Goal: Task Accomplishment & Management: Manage account settings

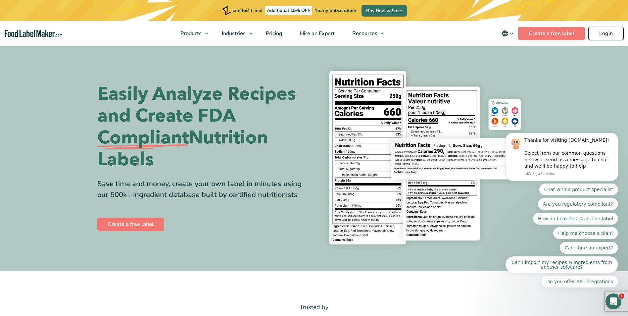
click at [616, 36] on link "Login" at bounding box center [605, 33] width 35 height 13
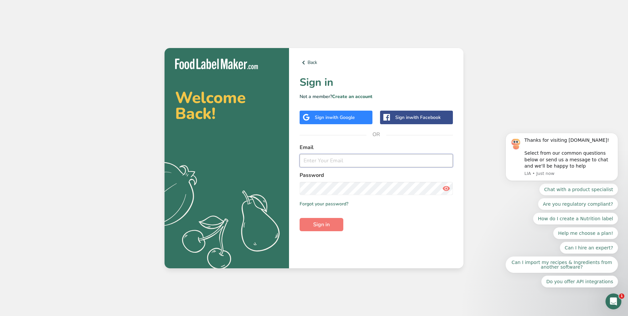
click at [327, 161] on input "email" at bounding box center [376, 160] width 153 height 13
type input "[PERSON_NAME][EMAIL_ADDRESS][DOMAIN_NAME]"
click at [346, 96] on link "Create an account" at bounding box center [352, 96] width 40 height 6
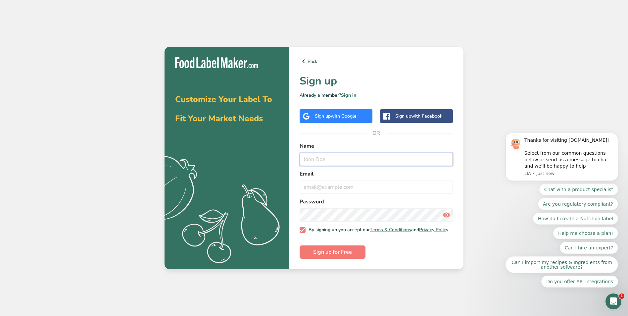
click at [333, 154] on input "text" at bounding box center [376, 159] width 153 height 13
type input "[PERSON_NAME]"
type input "[PERSON_NAME][EMAIL_ADDRESS][DOMAIN_NAME]"
click at [327, 248] on button "Sign up for Free" at bounding box center [333, 251] width 66 height 13
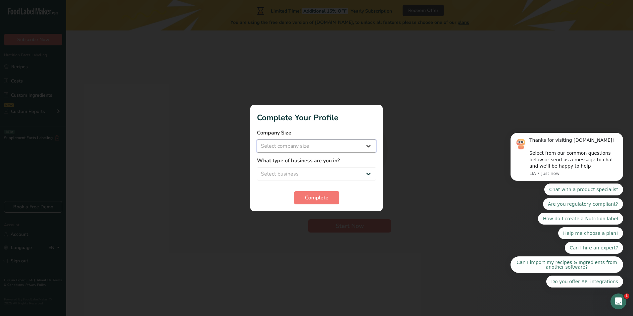
click at [269, 143] on select "Select company size Fewer than 10 Employees 10 to 50 Employees 51 to 500 Employ…" at bounding box center [316, 145] width 119 height 13
select select "3"
click at [257, 139] on select "Select company size Fewer than 10 Employees 10 to 50 Employees 51 to 500 Employ…" at bounding box center [316, 145] width 119 height 13
click at [302, 172] on select "Select business Packaged Food Manufacturer Restaurant & Cafe Bakery Meal Plans …" at bounding box center [316, 173] width 119 height 13
select select "1"
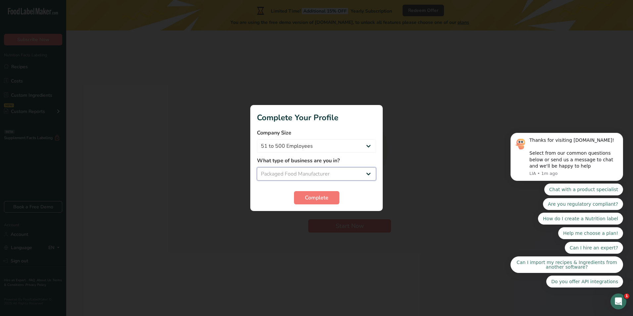
click at [257, 167] on select "Select business Packaged Food Manufacturer Restaurant & Cafe Bakery Meal Plans …" at bounding box center [316, 173] width 119 height 13
click at [310, 196] on span "Complete" at bounding box center [317, 198] width 24 height 8
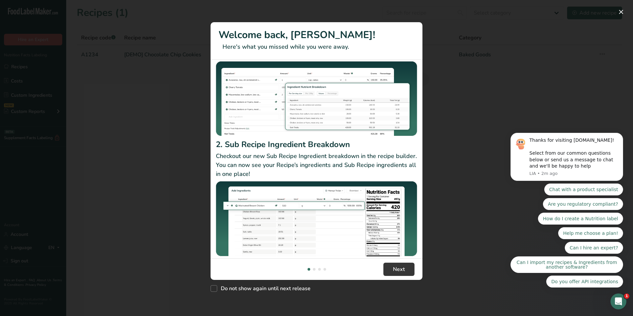
scroll to position [57, 0]
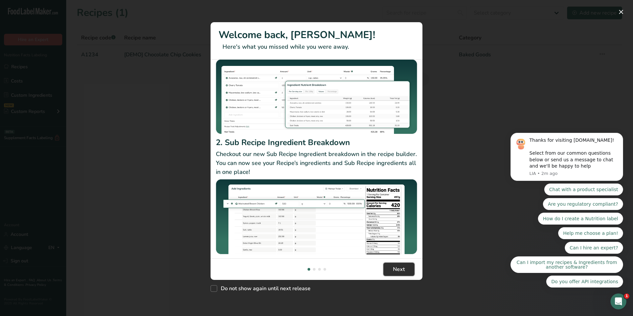
click at [402, 271] on span "Next" at bounding box center [399, 269] width 12 height 8
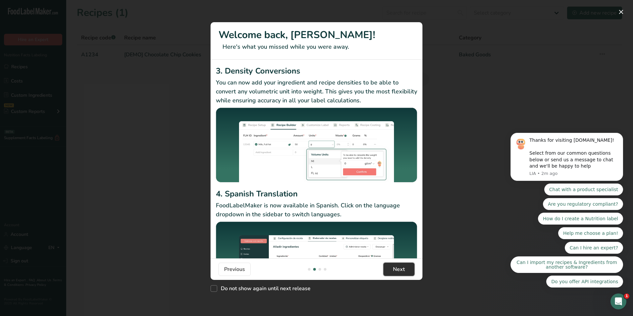
click at [402, 271] on span "Next" at bounding box center [399, 269] width 12 height 8
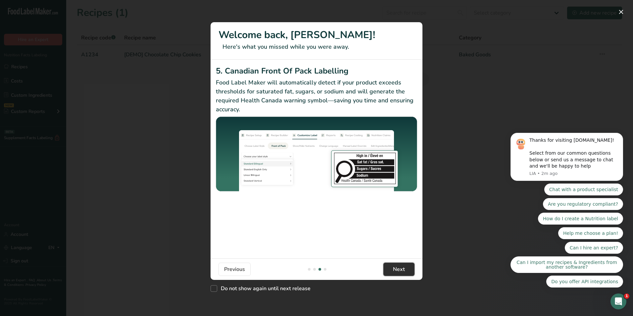
click at [402, 271] on span "Next" at bounding box center [399, 269] width 12 height 8
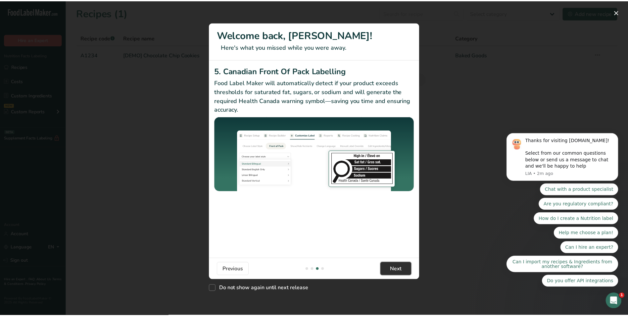
scroll to position [0, 636]
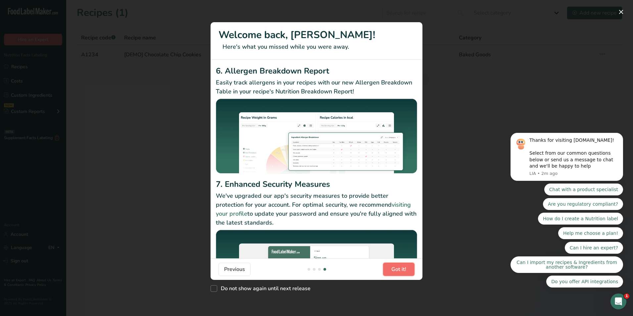
click at [402, 271] on span "Got it!" at bounding box center [398, 269] width 15 height 8
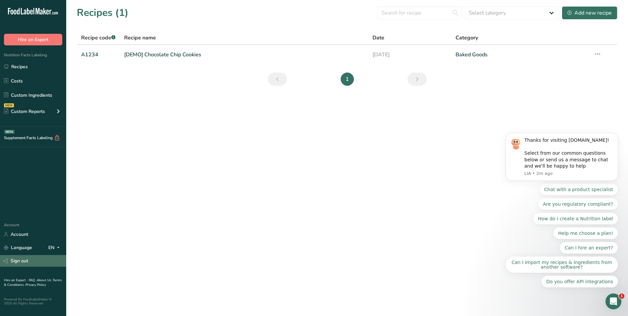
click at [22, 262] on link "Sign out" at bounding box center [33, 261] width 66 height 12
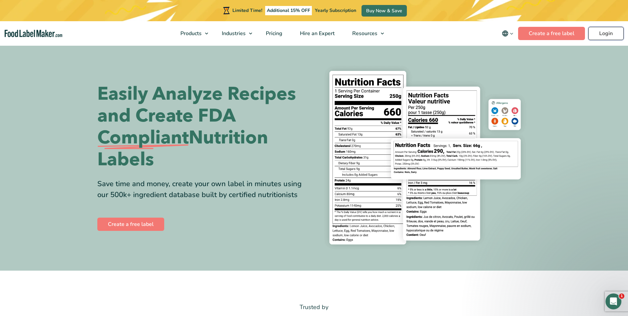
click at [607, 31] on link "Login" at bounding box center [605, 33] width 35 height 13
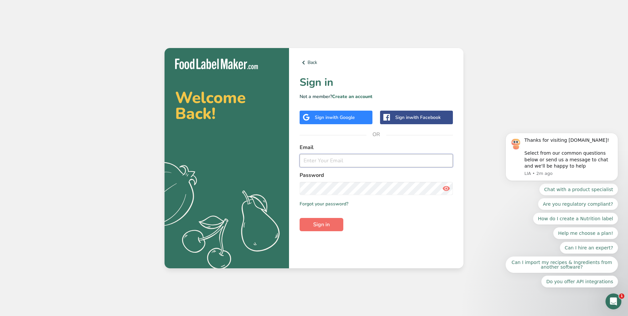
type input "[PERSON_NAME][EMAIL_ADDRESS][DOMAIN_NAME]"
click at [322, 223] on span "Sign in" at bounding box center [321, 225] width 17 height 8
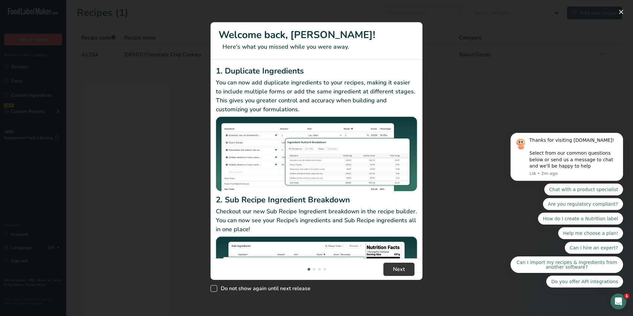
click at [219, 288] on span "Do not show again until next release" at bounding box center [263, 288] width 93 height 7
click at [215, 288] on input "Do not show again until next release" at bounding box center [213, 288] width 4 height 4
checkbox input "true"
click at [403, 270] on span "Next" at bounding box center [399, 269] width 12 height 8
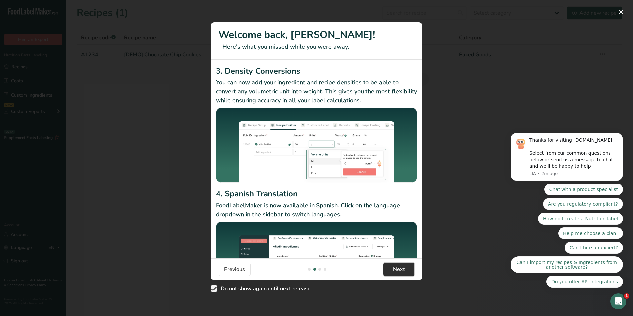
click at [403, 270] on span "Next" at bounding box center [399, 269] width 12 height 8
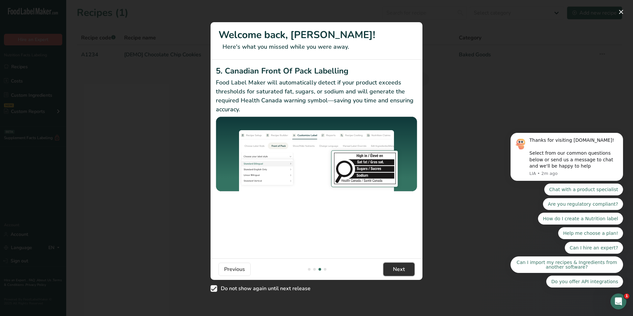
click at [403, 270] on span "Next" at bounding box center [399, 269] width 12 height 8
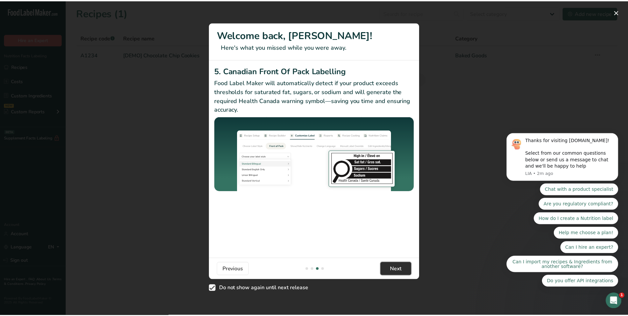
scroll to position [0, 636]
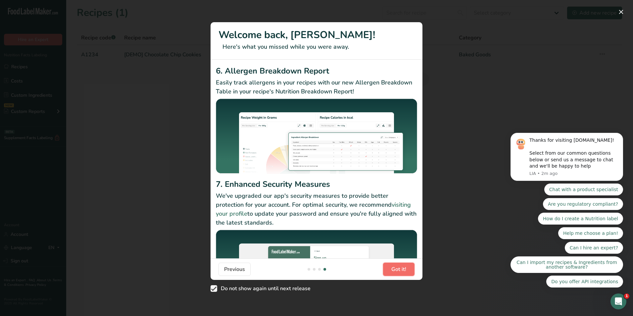
click at [403, 270] on span "Got it!" at bounding box center [398, 269] width 15 height 8
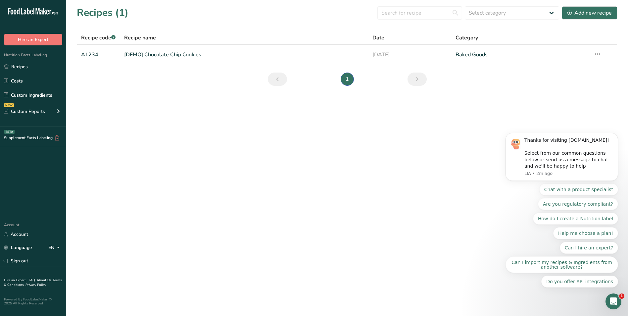
click at [403, 270] on main "Recipes (1) Select category All Baked Goods Beverages Confectionery Cooked Meal…" at bounding box center [314, 158] width 628 height 316
click at [24, 233] on link "Account" at bounding box center [33, 234] width 66 height 12
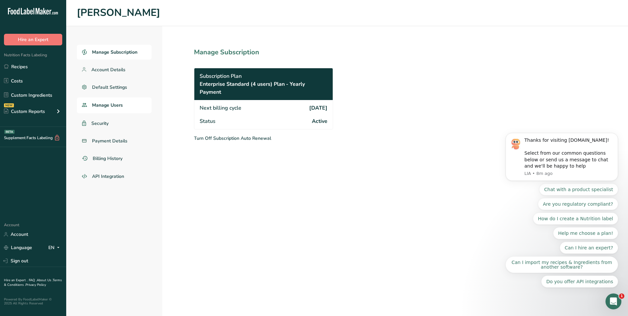
click at [122, 106] on span "Manage Users" at bounding box center [107, 105] width 31 height 7
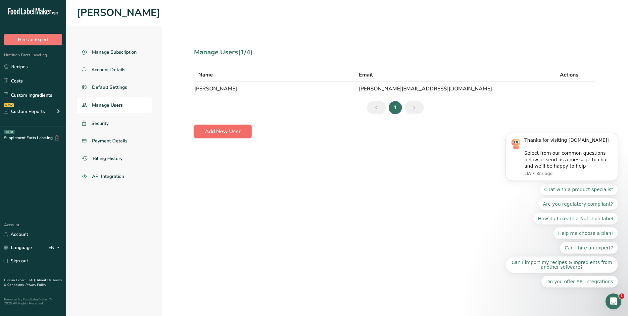
click at [226, 132] on span "Add New User" at bounding box center [223, 131] width 36 height 8
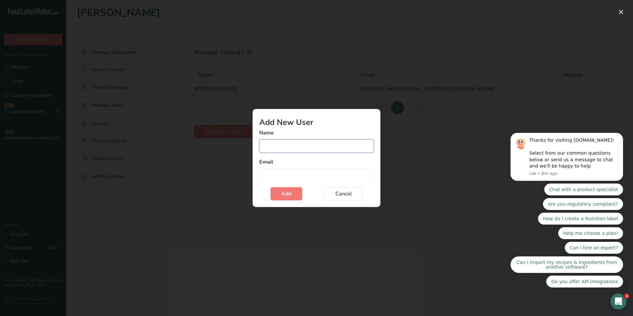
click at [278, 145] on input "Add user modal" at bounding box center [316, 145] width 115 height 13
type input "Deanna Giles"
click at [278, 176] on input "Add user modal" at bounding box center [316, 175] width 115 height 13
type input "deanna.giles@centfs.com"
click at [286, 194] on span "Add" at bounding box center [286, 194] width 10 height 8
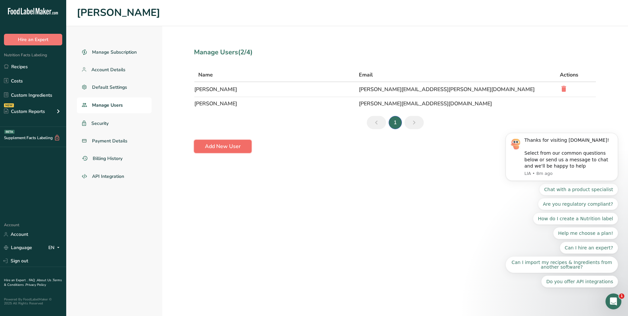
click at [218, 144] on span "Add New User" at bounding box center [223, 146] width 36 height 8
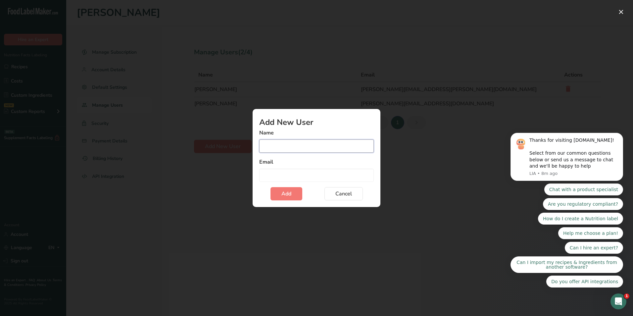
click at [271, 145] on input "Add user modal" at bounding box center [316, 145] width 115 height 13
type input "Veronica Chaput"
click at [267, 175] on input "Add user modal" at bounding box center [316, 175] width 115 height 13
type input "veronica.chaput@centfs.com"
click at [294, 195] on button "Add" at bounding box center [287, 193] width 32 height 13
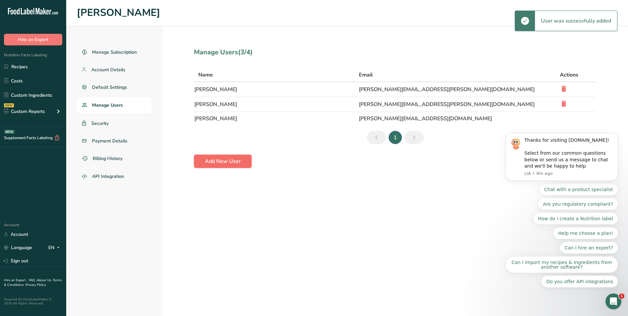
click at [232, 164] on span "Add New User" at bounding box center [223, 161] width 36 height 8
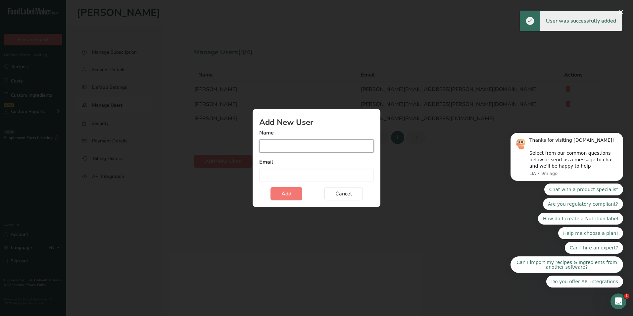
click at [268, 146] on input "Add user modal" at bounding box center [316, 145] width 115 height 13
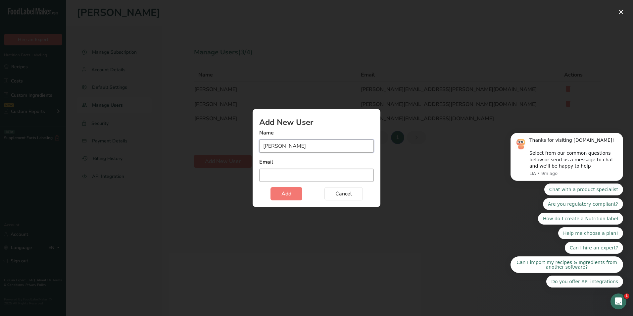
type input "Eloisa Selda"
click at [277, 176] on input "Add user modal" at bounding box center [316, 175] width 115 height 13
type input "eloisa.selda@centfs.com"
click at [294, 196] on button "Add" at bounding box center [287, 193] width 32 height 13
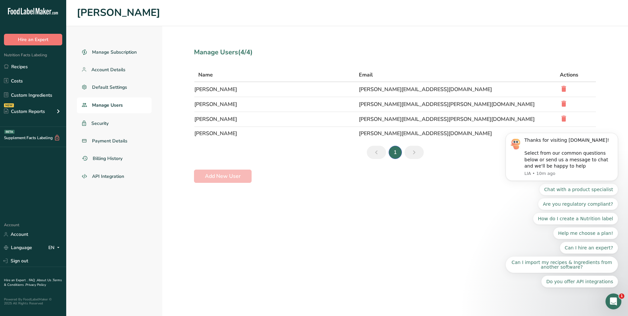
click at [394, 253] on section "Manage Users (4/4) Name Email Actions Eloisa Selda eloisa.selda@centfs.com Vero…" at bounding box center [395, 171] width 466 height 290
click at [326, 257] on section "Manage Users (4/4) Name Email Actions Eloisa Selda eloisa.selda@centfs.com Vero…" at bounding box center [395, 171] width 466 height 290
click at [615, 136] on icon "Dismiss notification" at bounding box center [616, 134] width 2 height 2
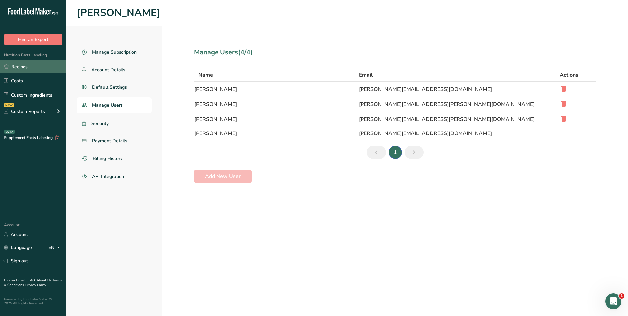
click at [29, 68] on link "Recipes" at bounding box center [33, 66] width 66 height 13
